Goal: Transaction & Acquisition: Purchase product/service

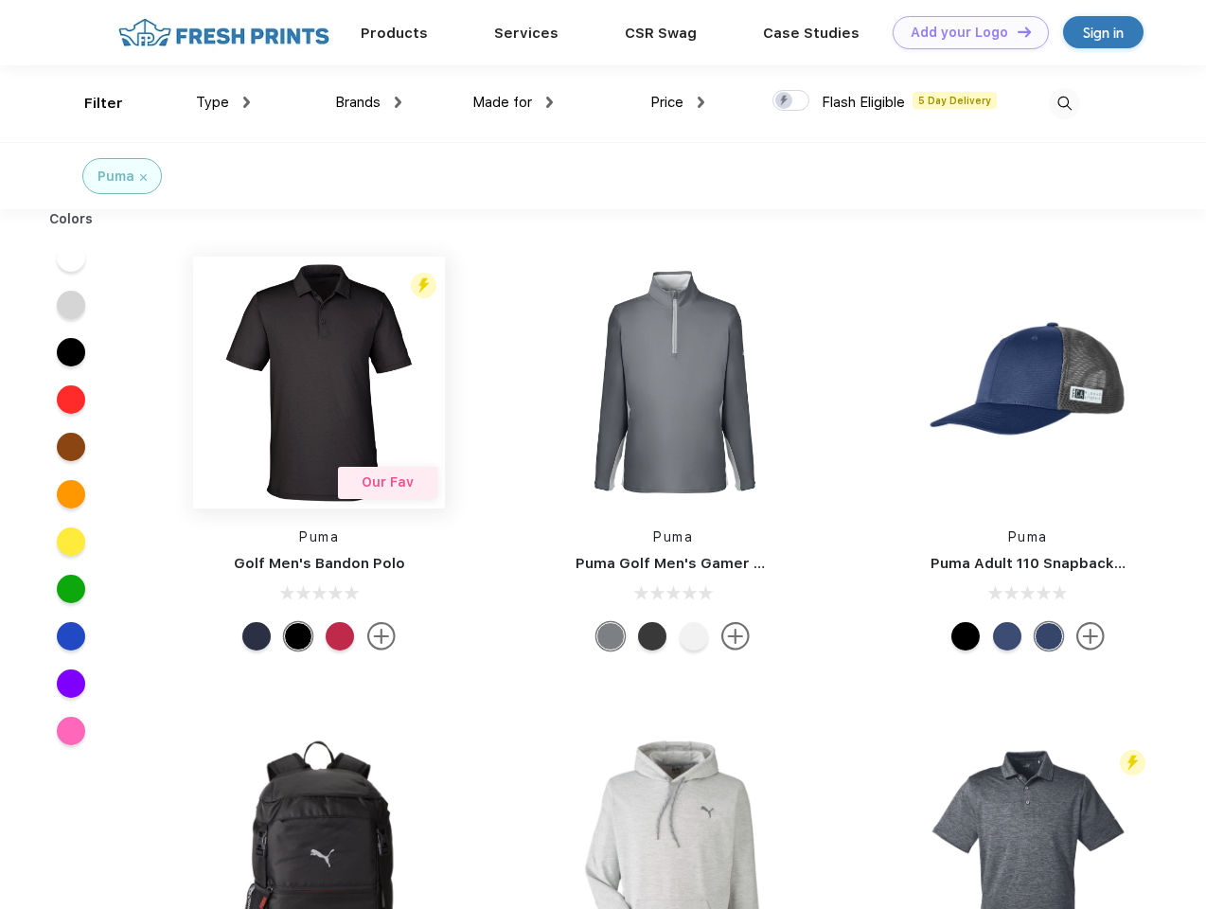
scroll to position [1, 0]
click at [964, 32] on link "Add your Logo Design Tool" at bounding box center [971, 32] width 156 height 33
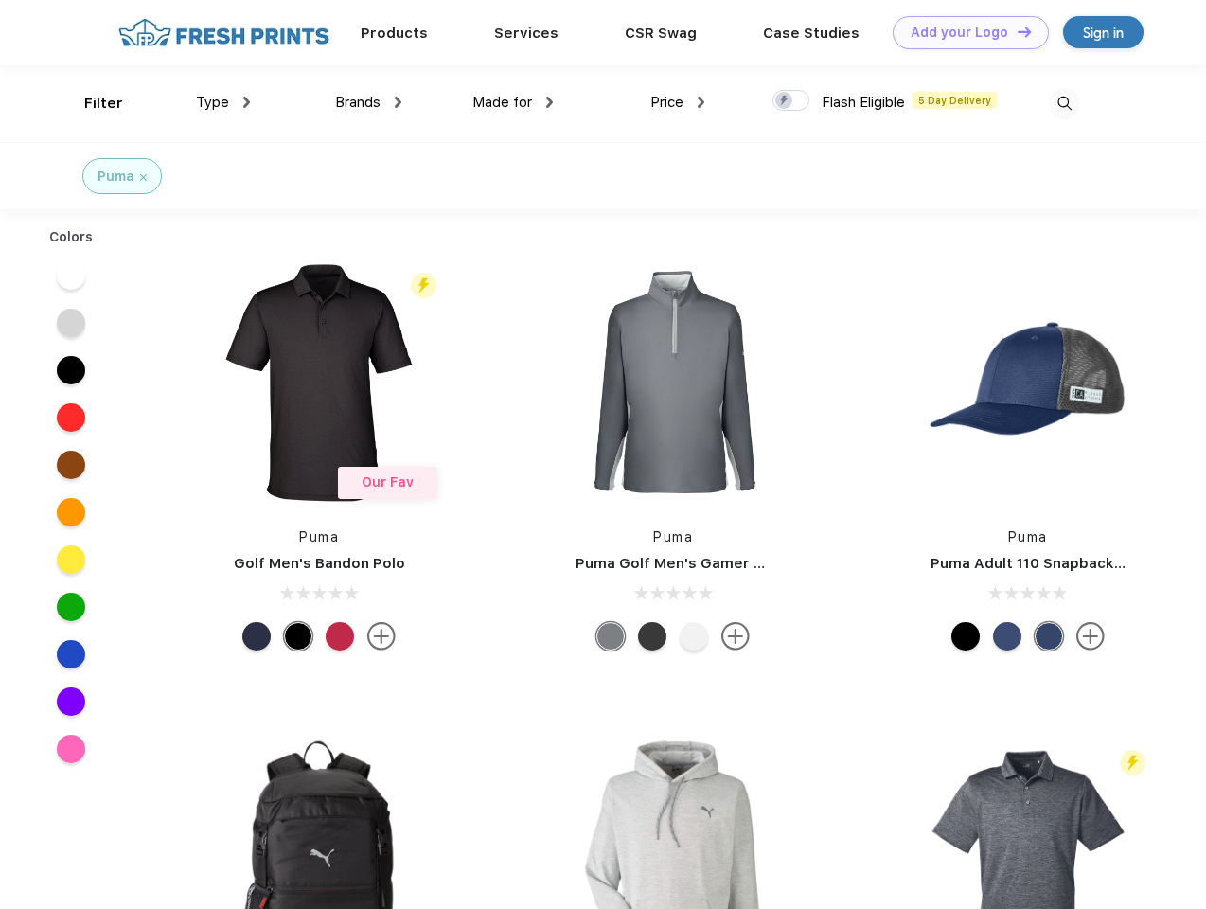
click at [0, 0] on div "Design Tool" at bounding box center [0, 0] width 0 height 0
click at [1016, 31] on link "Add your Logo Design Tool" at bounding box center [971, 32] width 156 height 33
click at [91, 103] on div "Filter" at bounding box center [103, 104] width 39 height 22
click at [223, 102] on span "Type" at bounding box center [212, 102] width 33 height 17
click at [368, 102] on span "Brands" at bounding box center [357, 102] width 45 height 17
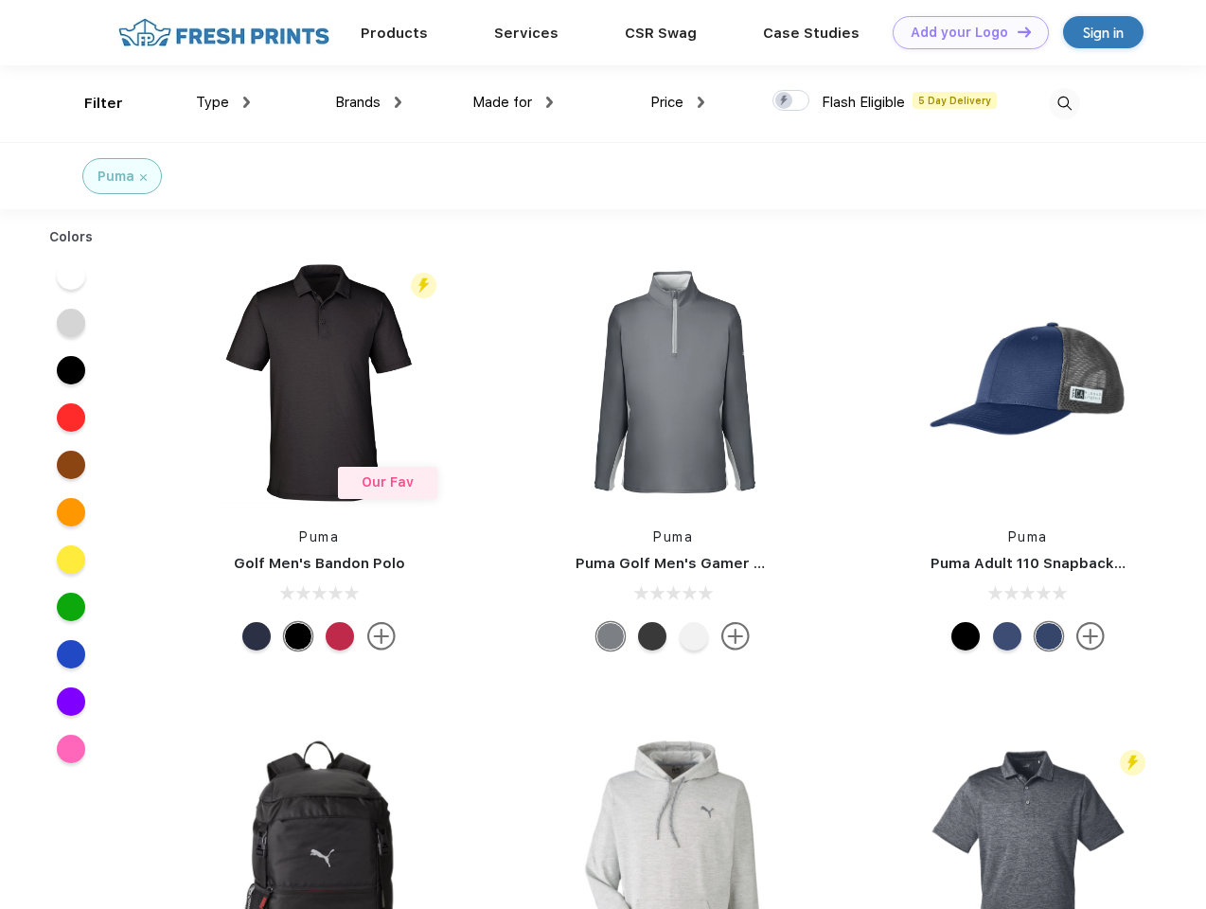
click at [513, 102] on span "Made for" at bounding box center [502, 102] width 60 height 17
click at [678, 102] on span "Price" at bounding box center [666, 102] width 33 height 17
click at [792, 101] on div at bounding box center [791, 100] width 37 height 21
click at [785, 101] on input "checkbox" at bounding box center [779, 95] width 12 height 12
click at [1064, 103] on img at bounding box center [1064, 103] width 31 height 31
